Goal: Information Seeking & Learning: Learn about a topic

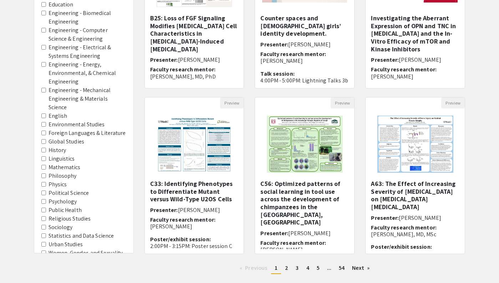
scroll to position [154, 0]
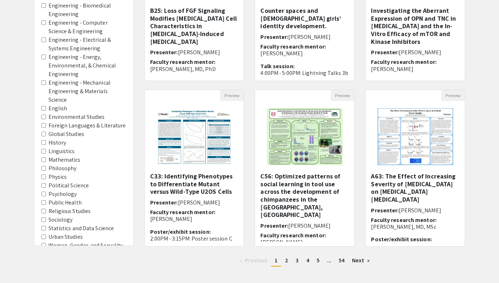
click at [44, 243] on Studies "Women, Gender, and Sexuality Studies" at bounding box center [43, 245] width 5 height 5
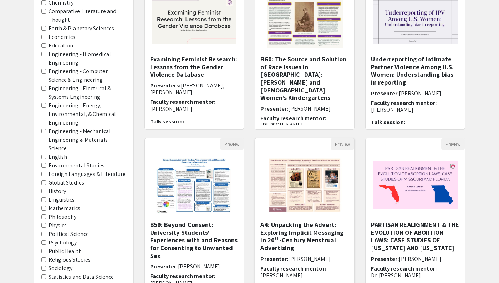
scroll to position [118, 0]
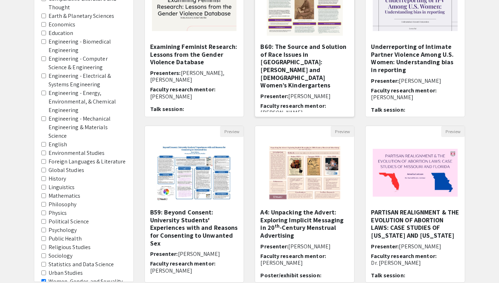
click at [299, 47] on h5 "B60: The Source and Solution of Race Issues in America: Josephine Yates and Bla…" at bounding box center [304, 66] width 88 height 46
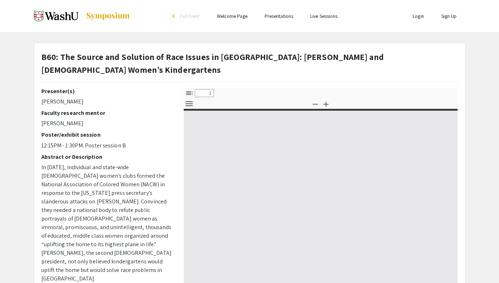
select select "custom"
type input "0"
select select "custom"
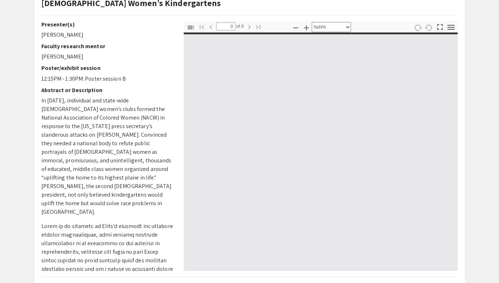
scroll to position [80, 0]
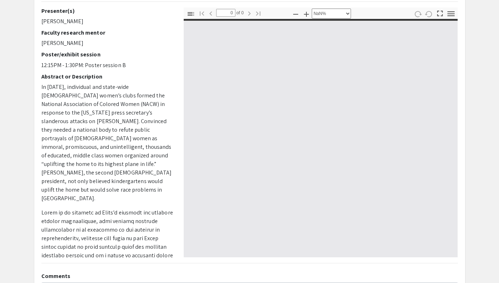
type input "1"
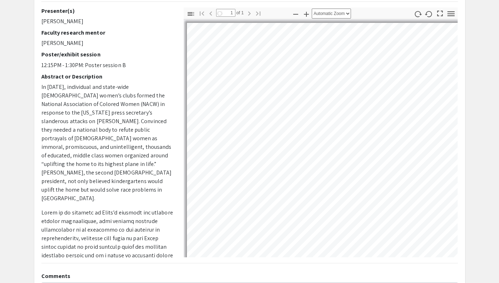
select select "auto"
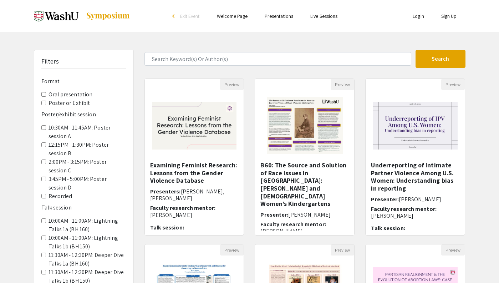
scroll to position [154, 0]
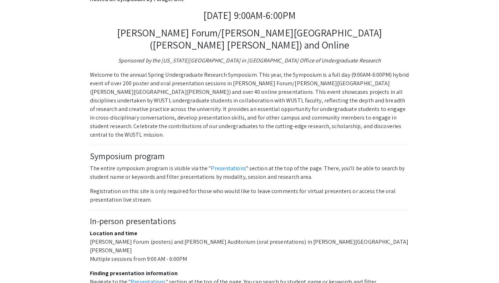
scroll to position [276, 0]
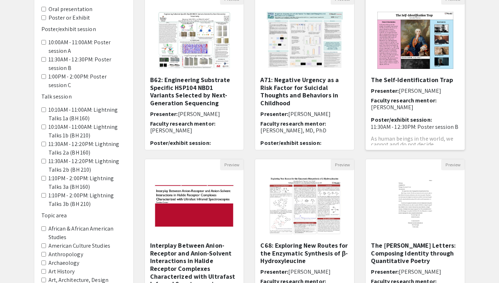
scroll to position [31, 0]
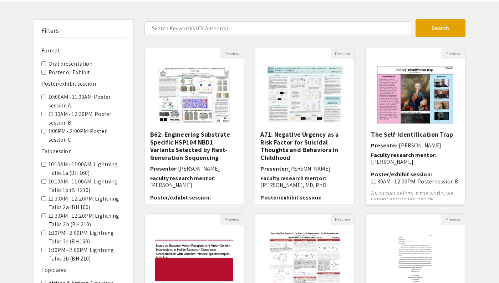
click at [425, 134] on h5 "The Self-Identification Trap" at bounding box center [415, 135] width 88 height 8
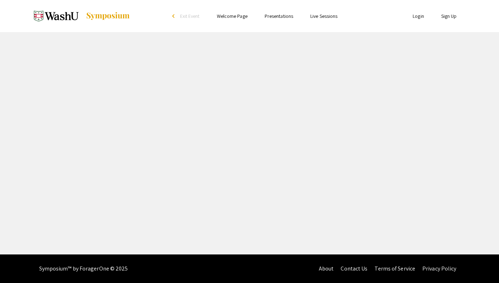
select select "custom"
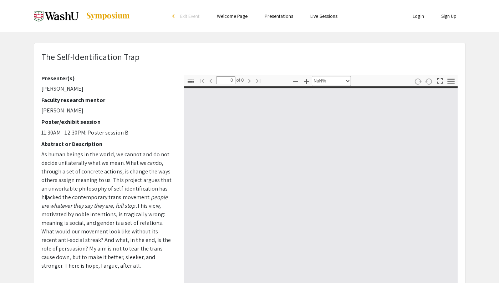
type input "1"
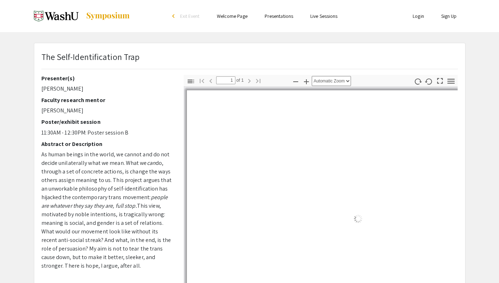
scroll to position [26, 0]
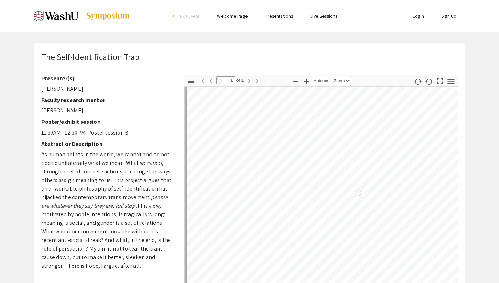
select select "auto"
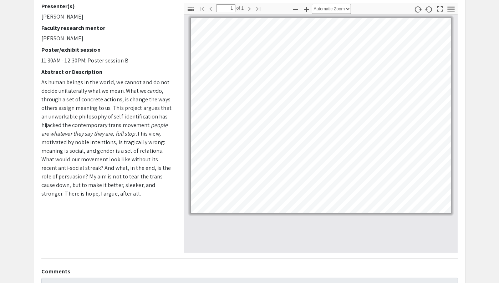
scroll to position [54, 0]
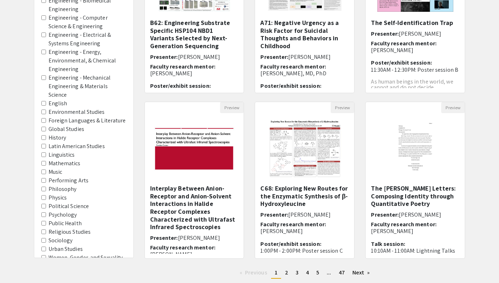
scroll to position [160, 0]
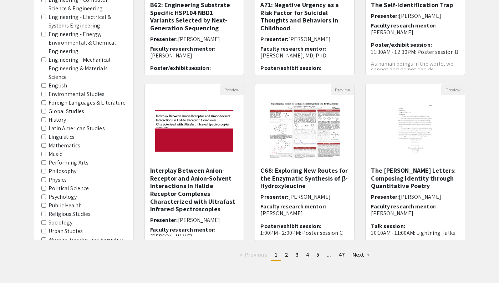
click at [44, 237] on Studies "Women, Gender, and Sexuality Studies" at bounding box center [43, 239] width 5 height 5
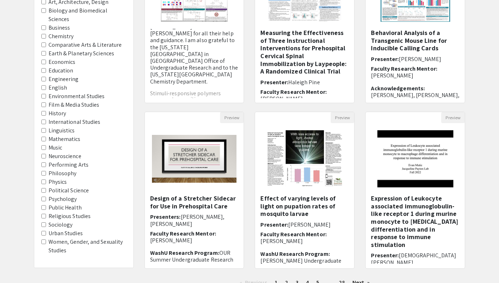
scroll to position [132, 0]
click at [44, 243] on Studies "Women, Gender, and Sexuality Studies" at bounding box center [43, 242] width 5 height 5
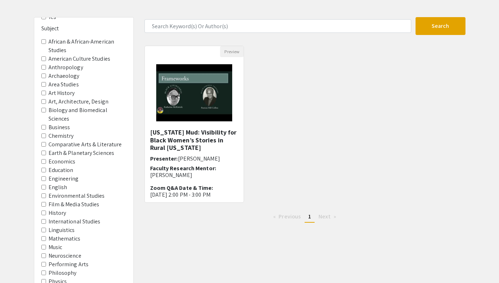
scroll to position [34, 0]
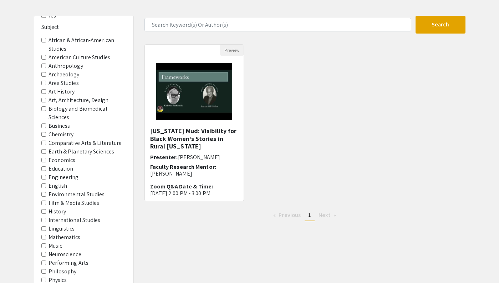
click at [43, 201] on Studies "Film & Media Studies" at bounding box center [43, 202] width 5 height 5
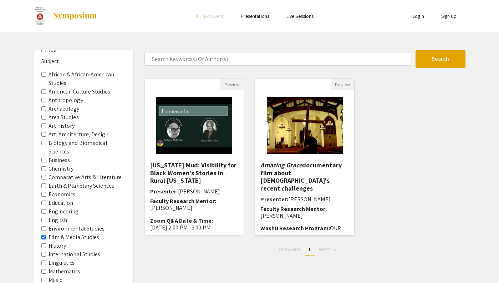
click at [292, 169] on h5 "Amazing Grace documentary film about [PERSON_NAME]'s recent challenges" at bounding box center [304, 176] width 88 height 31
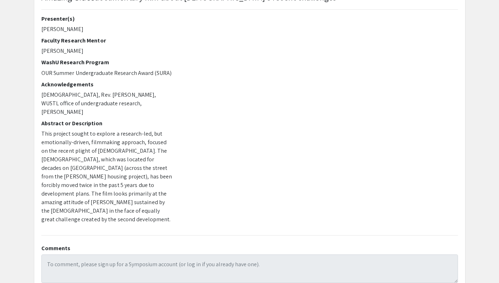
scroll to position [56, 0]
